Goal: Task Accomplishment & Management: Manage account settings

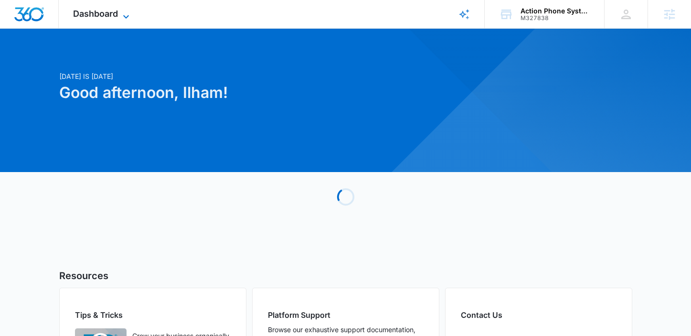
click at [116, 15] on span "Dashboard" at bounding box center [95, 14] width 45 height 10
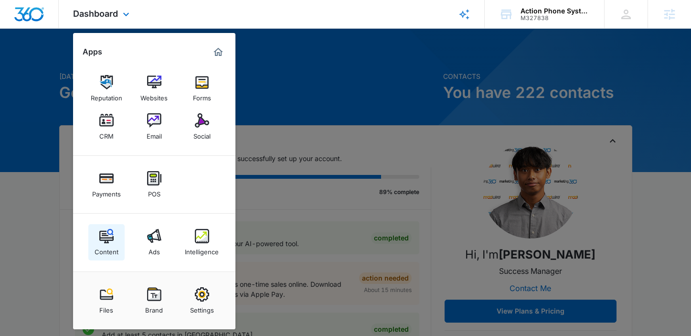
click at [106, 246] on div "Content" at bounding box center [107, 249] width 24 height 12
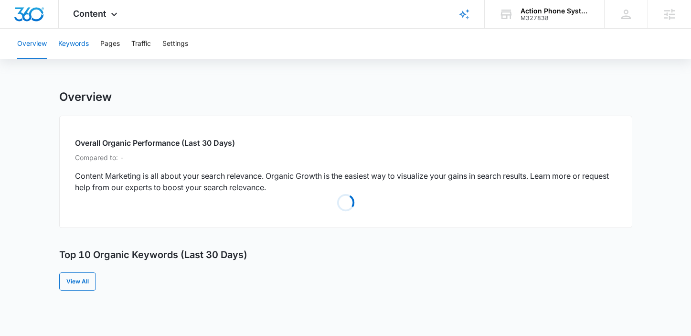
click at [65, 54] on button "Keywords" at bounding box center [73, 44] width 31 height 31
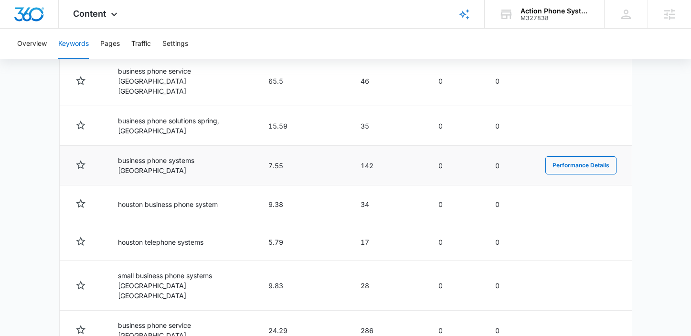
scroll to position [549, 0]
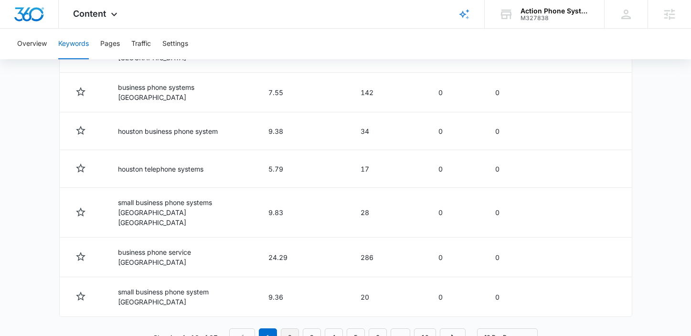
click at [292, 328] on link "2" at bounding box center [290, 337] width 18 height 18
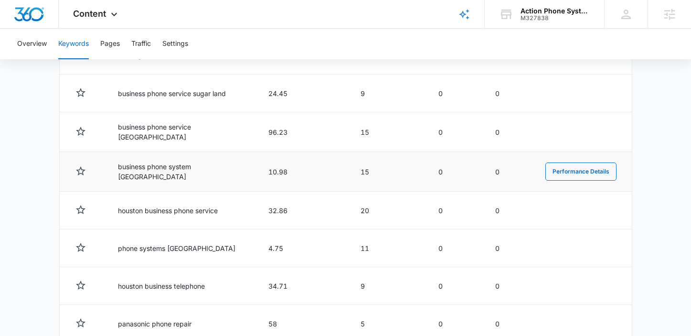
scroll to position [547, 0]
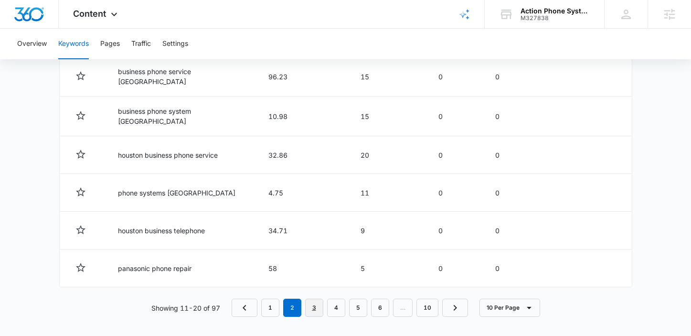
click at [314, 300] on link "3" at bounding box center [314, 307] width 18 height 18
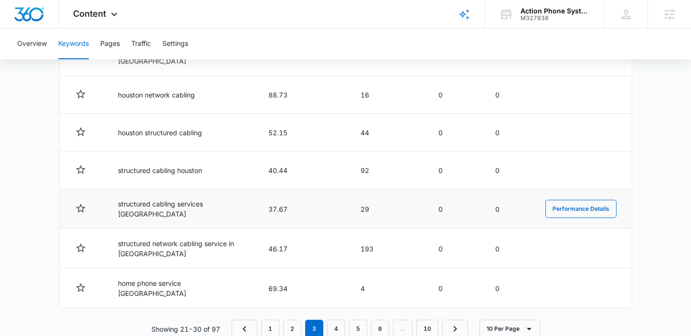
scroll to position [549, 0]
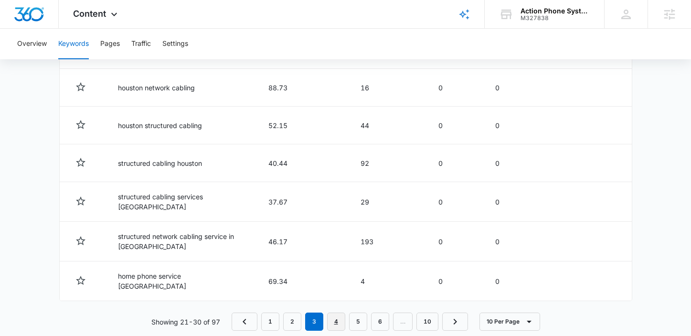
click at [334, 312] on link "4" at bounding box center [336, 321] width 18 height 18
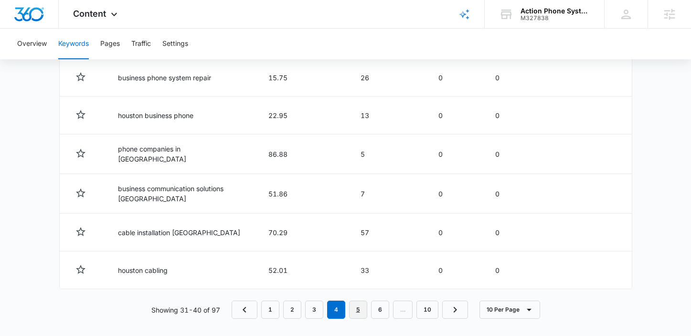
click at [362, 307] on link "5" at bounding box center [358, 309] width 18 height 18
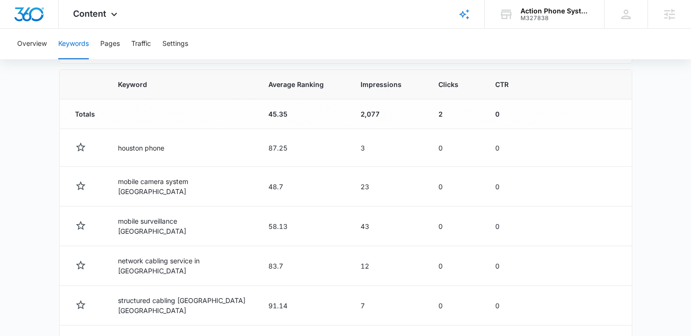
scroll to position [325, 0]
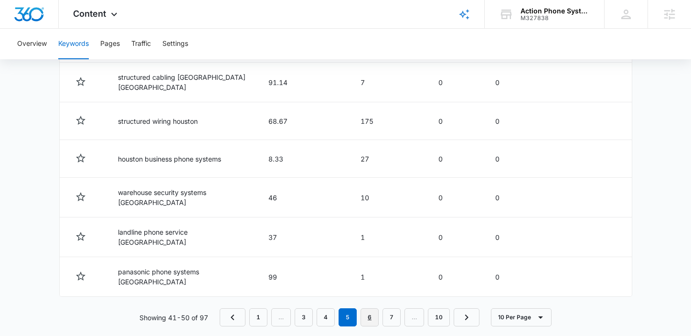
click at [372, 308] on link "6" at bounding box center [369, 317] width 18 height 18
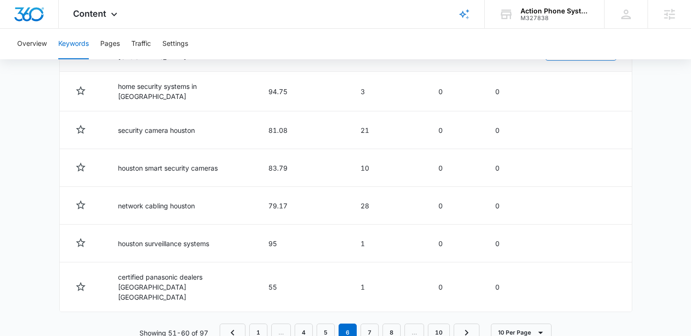
scroll to position [547, 0]
